Goal: Information Seeking & Learning: Get advice/opinions

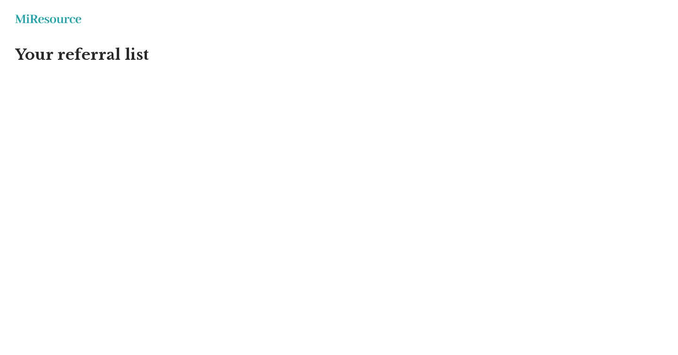
click at [70, 51] on html "Miresource logo Your referral list MiResource" at bounding box center [339, 57] width 678 height 114
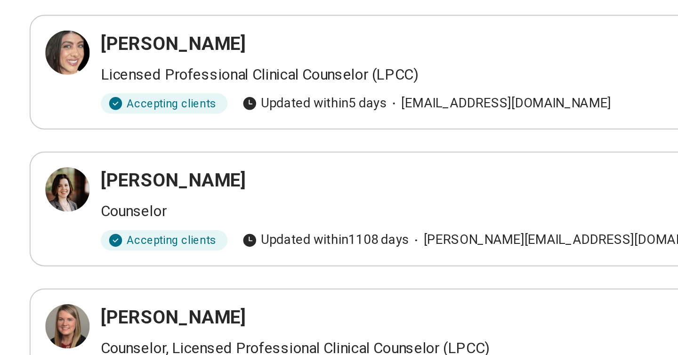
scroll to position [78, 0]
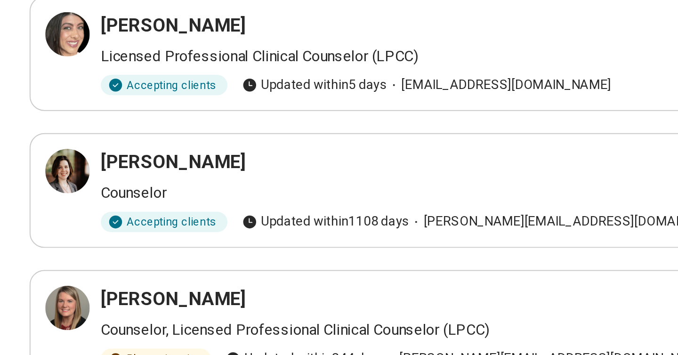
drag, startPoint x: 52, startPoint y: 291, endPoint x: 214, endPoint y: 305, distance: 163.0
click at [214, 305] on div "Alexa McMahan Licensed Professional Counselor (LPC) Accepting clients Updated w…" at bounding box center [339, 306] width 632 height 42
copy div "Alexa McMahan Licensed Professional Counselor (LPC)"
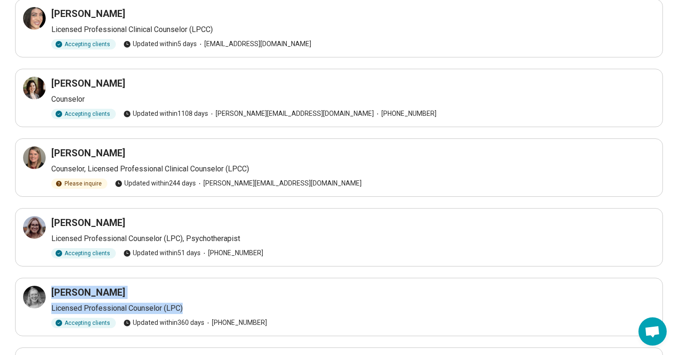
scroll to position [0, 0]
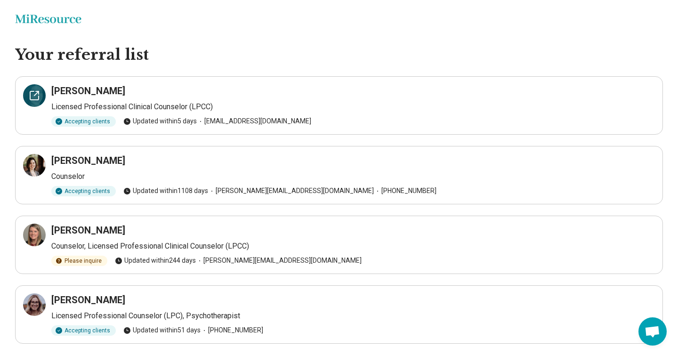
click at [29, 97] on icon at bounding box center [34, 95] width 11 height 11
click at [41, 161] on div at bounding box center [34, 165] width 23 height 23
click at [30, 234] on icon at bounding box center [34, 235] width 8 height 8
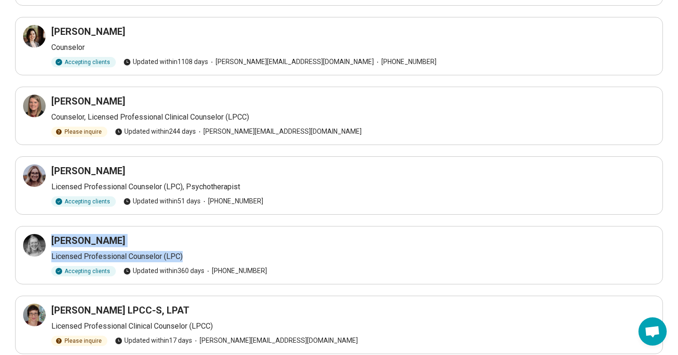
scroll to position [159, 0]
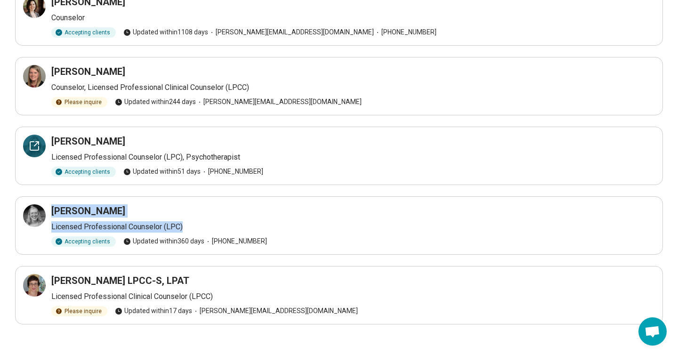
click at [38, 150] on icon at bounding box center [34, 146] width 8 height 8
click at [32, 222] on div at bounding box center [34, 215] width 23 height 23
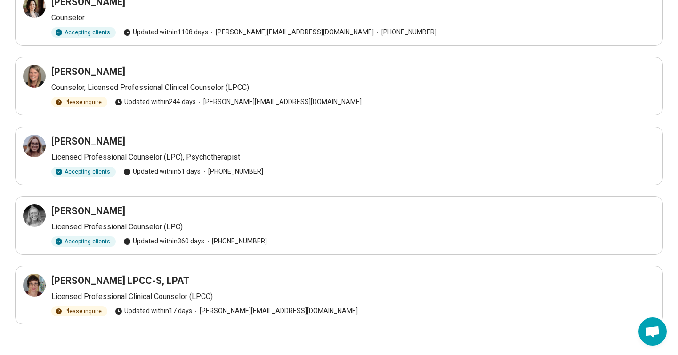
click at [310, 234] on div "Alexa McMahan Licensed Professional Counselor (LPC) Accepting clients Updated w…" at bounding box center [339, 225] width 632 height 42
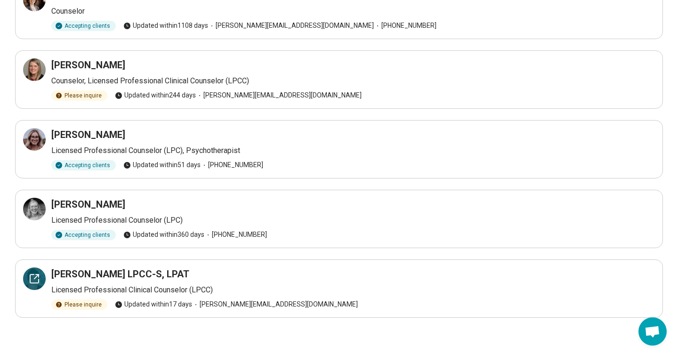
click at [34, 278] on icon at bounding box center [36, 277] width 4 height 4
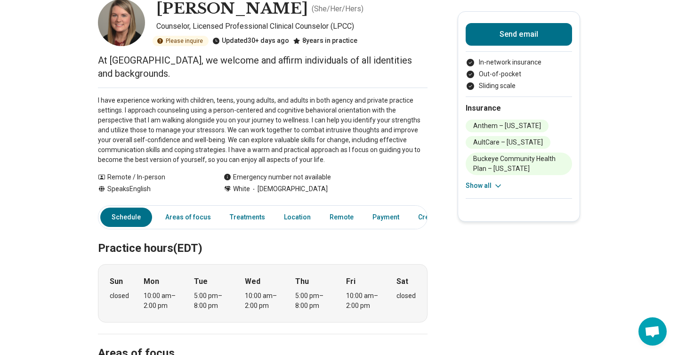
scroll to position [55, 0]
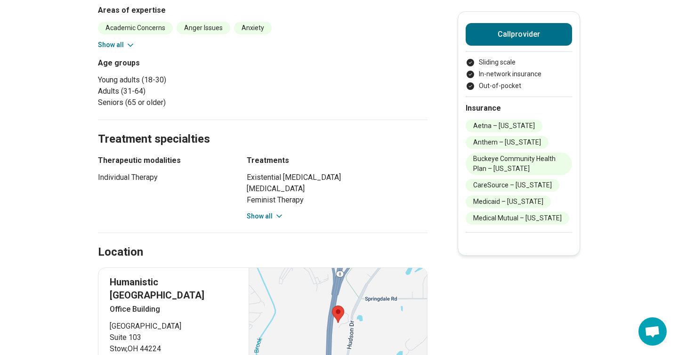
scroll to position [428, 0]
click at [262, 211] on button "Show all" at bounding box center [265, 216] width 37 height 10
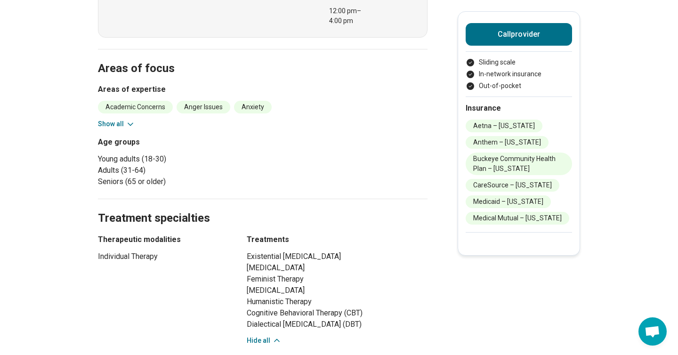
scroll to position [218, 0]
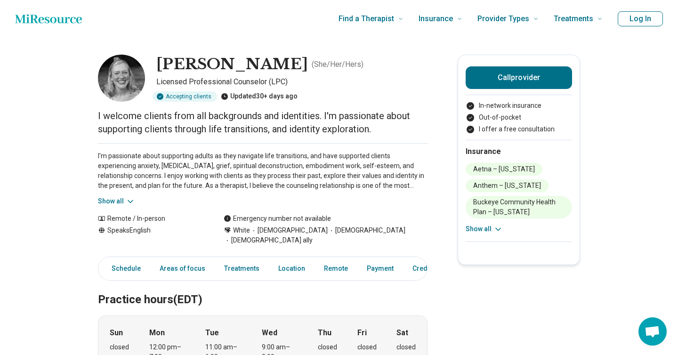
click at [126, 202] on icon at bounding box center [130, 201] width 9 height 9
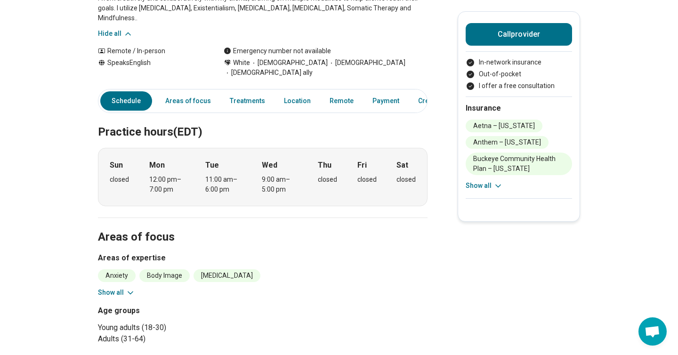
scroll to position [60, 0]
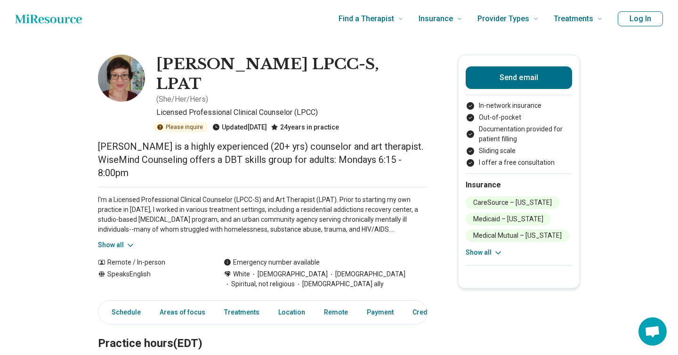
click at [117, 195] on div "I'm a Licensed Professional Clinical Counselor (LPCC-S) and Art Therapist (LPAT…" at bounding box center [263, 218] width 330 height 63
click at [114, 240] on button "Show all" at bounding box center [116, 245] width 37 height 10
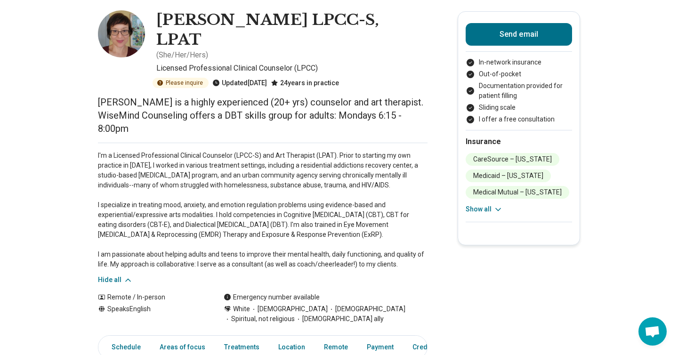
scroll to position [41, 0]
